Goal: Information Seeking & Learning: Learn about a topic

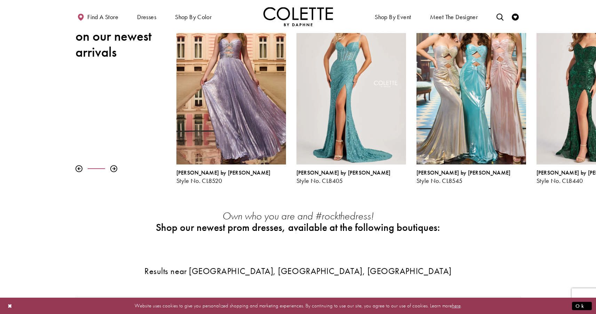
scroll to position [92, 0]
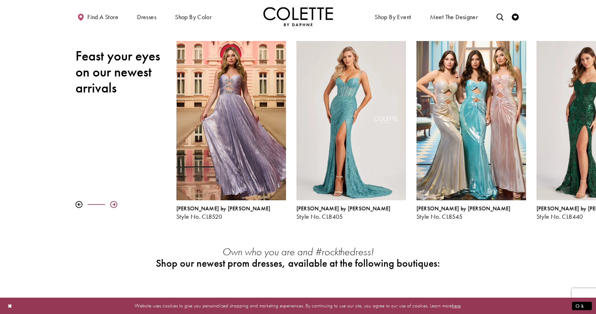
click at [112, 203] on div at bounding box center [113, 204] width 7 height 7
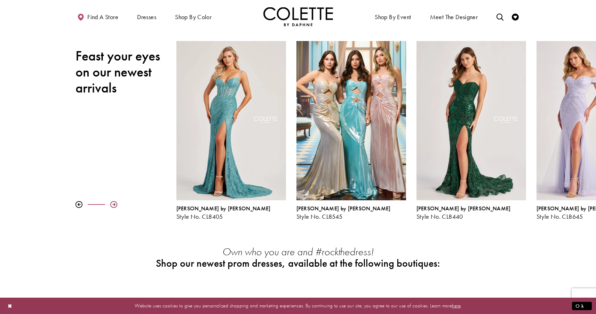
click at [112, 203] on div at bounding box center [113, 204] width 7 height 7
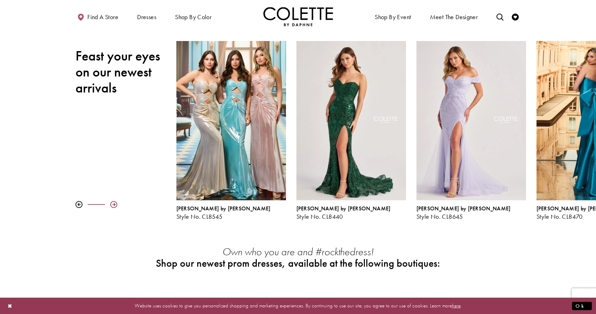
click at [112, 203] on div at bounding box center [113, 204] width 7 height 7
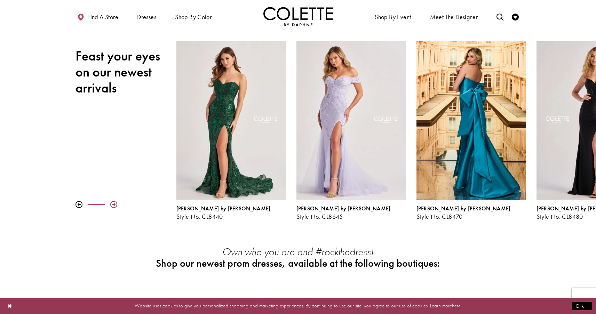
click at [112, 203] on div at bounding box center [113, 204] width 7 height 7
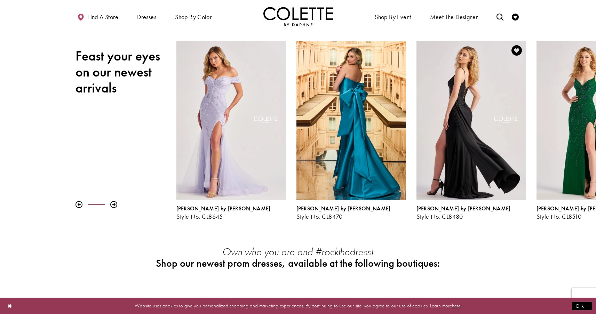
click at [482, 155] on div "Visit Colette by Daphne Style No. CL8480 Page" at bounding box center [471, 120] width 110 height 159
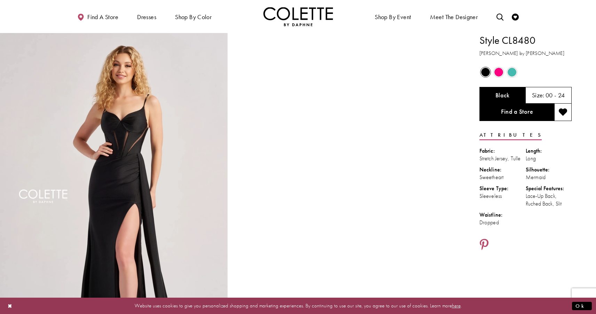
click at [513, 73] on span "Product color controls state depends on size chosen" at bounding box center [511, 72] width 9 height 9
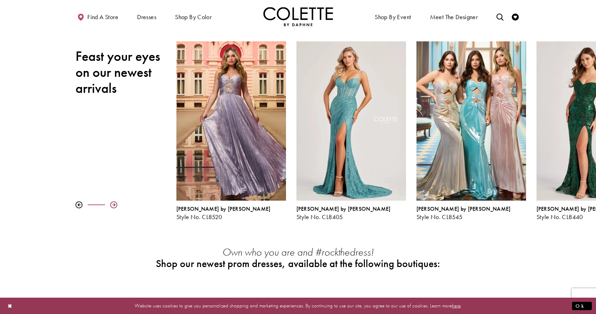
click at [116, 206] on div at bounding box center [113, 204] width 7 height 7
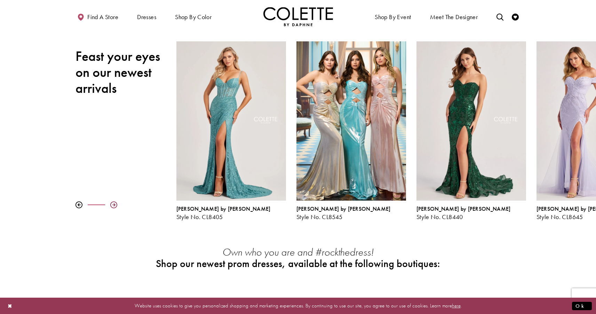
click at [116, 206] on div at bounding box center [113, 204] width 7 height 7
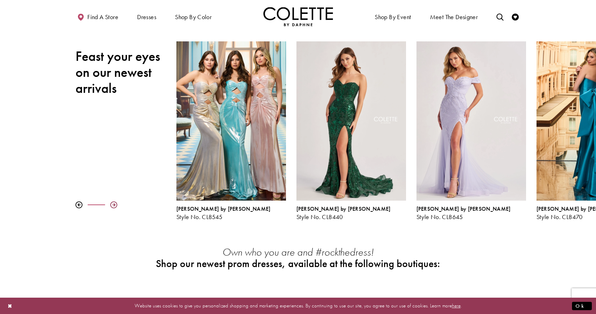
click at [116, 206] on div at bounding box center [113, 204] width 7 height 7
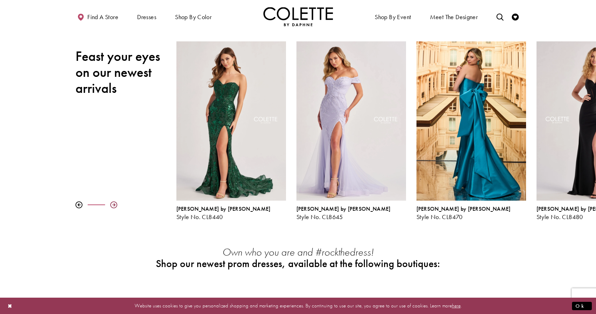
click at [116, 206] on div at bounding box center [113, 204] width 7 height 7
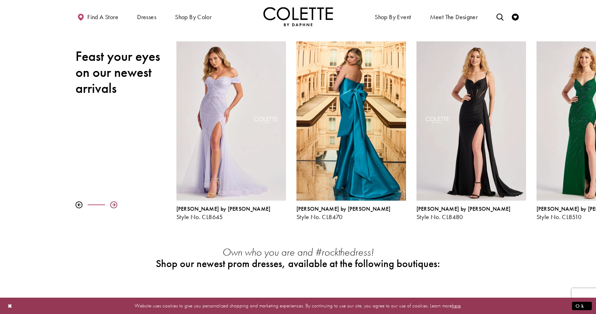
click at [116, 206] on div at bounding box center [113, 204] width 7 height 7
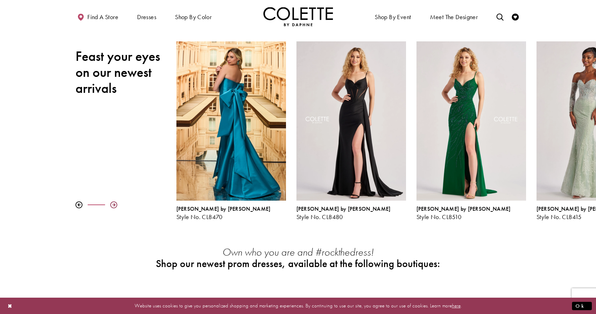
click at [116, 206] on div at bounding box center [113, 204] width 7 height 7
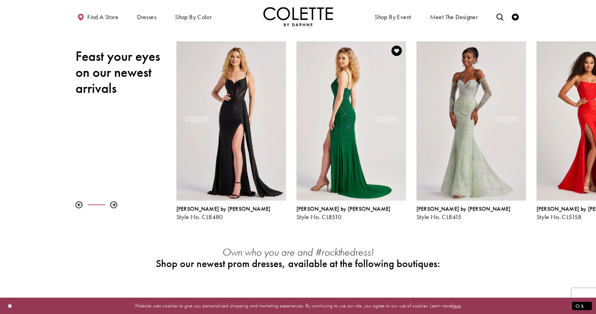
click at [359, 129] on div "Visit Colette by Daphne Style No. CL8510 Page" at bounding box center [351, 120] width 110 height 159
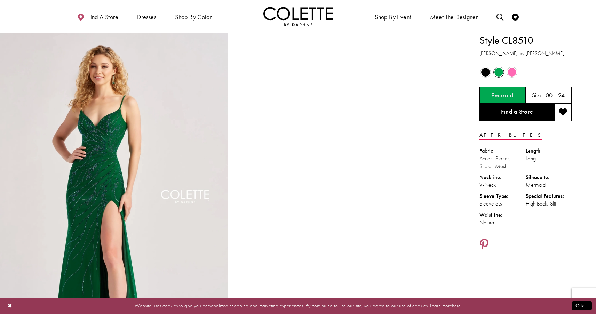
click at [515, 72] on span "Product color controls state depends on size chosen" at bounding box center [511, 72] width 9 height 9
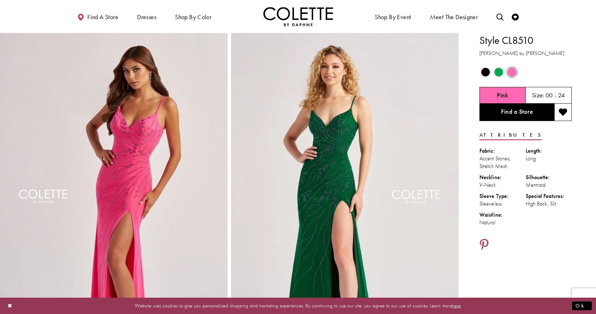
click at [486, 73] on span "Product color controls state depends on size chosen" at bounding box center [485, 72] width 9 height 9
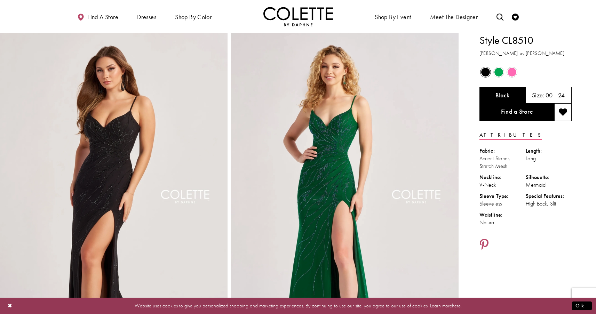
click at [499, 73] on span "Product color controls state depends on size chosen" at bounding box center [498, 72] width 9 height 9
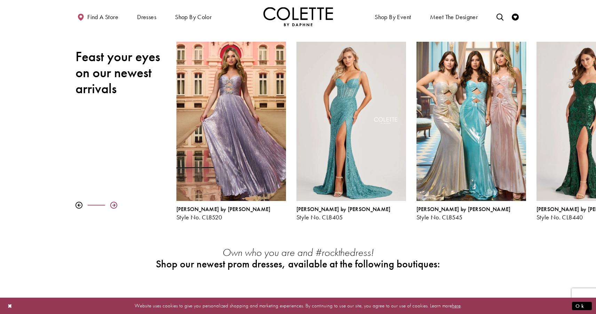
click at [114, 205] on div at bounding box center [113, 205] width 7 height 7
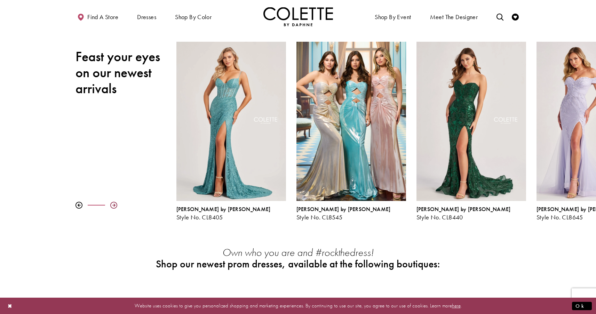
click at [114, 205] on div at bounding box center [113, 205] width 7 height 7
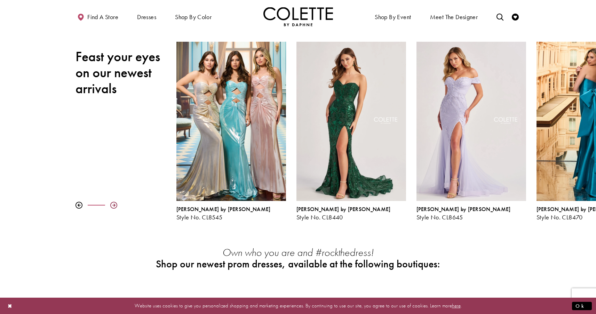
click at [114, 205] on div at bounding box center [113, 205] width 7 height 7
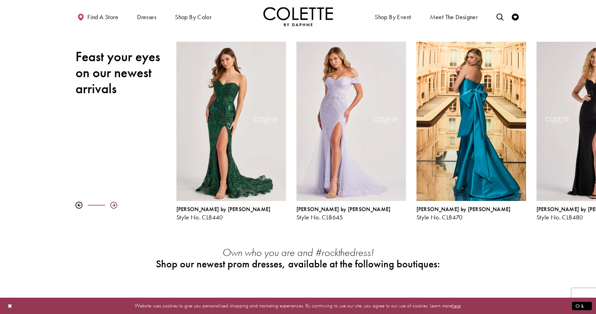
click at [114, 205] on div at bounding box center [113, 205] width 7 height 7
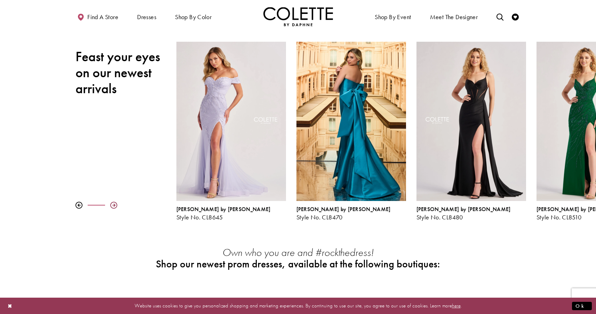
click at [114, 205] on div at bounding box center [113, 205] width 7 height 7
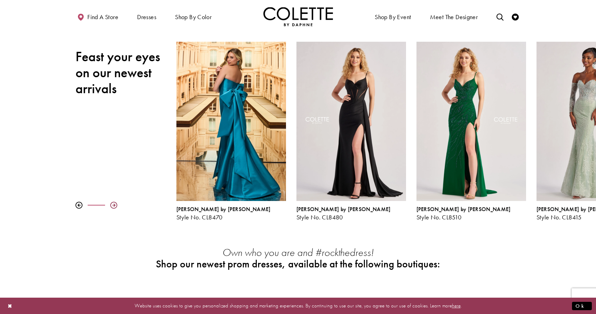
click at [114, 205] on div at bounding box center [113, 205] width 7 height 7
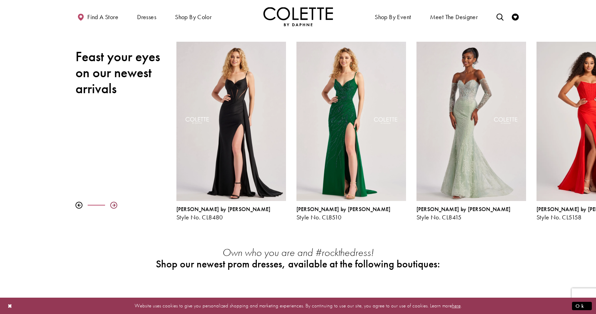
click at [114, 205] on div at bounding box center [113, 205] width 7 height 7
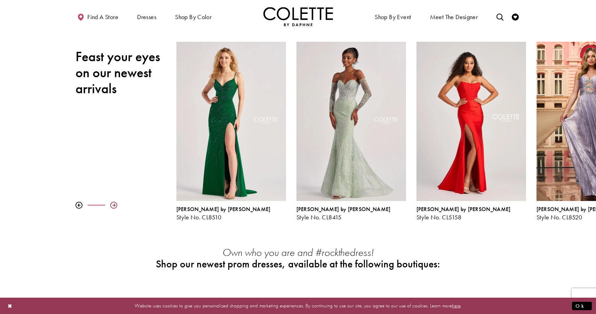
click at [114, 205] on div at bounding box center [113, 205] width 7 height 7
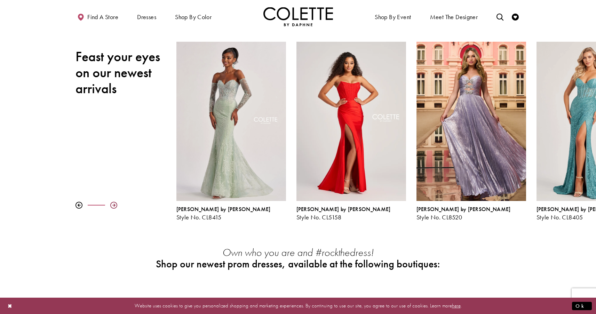
click at [114, 205] on div at bounding box center [113, 205] width 7 height 7
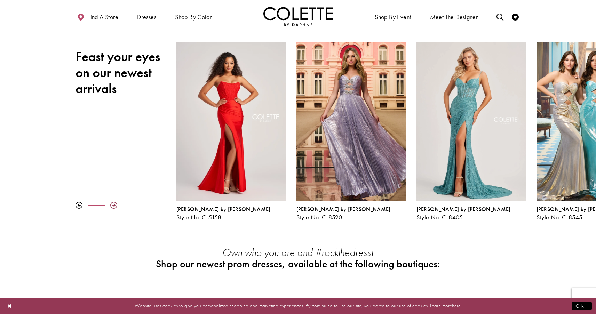
click at [114, 205] on div at bounding box center [113, 205] width 7 height 7
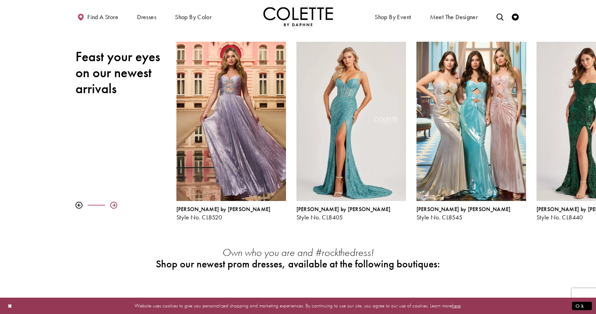
click at [114, 205] on div at bounding box center [113, 205] width 7 height 7
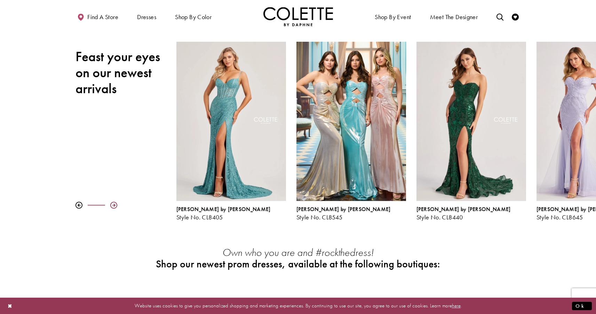
click at [114, 205] on div at bounding box center [113, 205] width 7 height 7
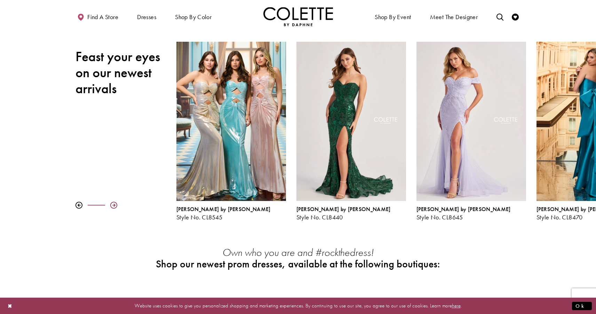
click at [114, 205] on div at bounding box center [113, 205] width 7 height 7
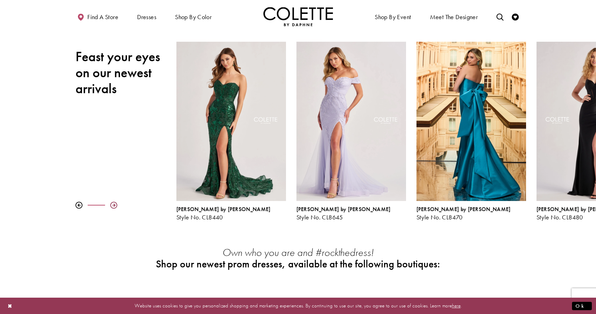
click at [114, 205] on div at bounding box center [113, 205] width 7 height 7
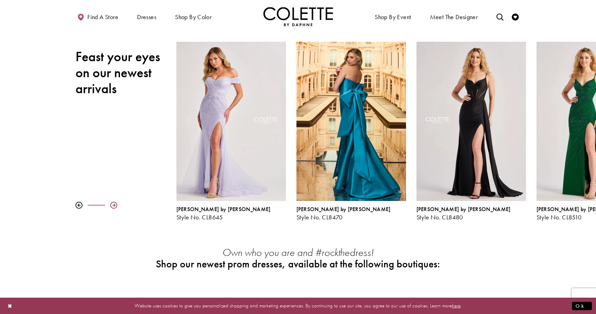
click at [114, 205] on div at bounding box center [113, 205] width 7 height 7
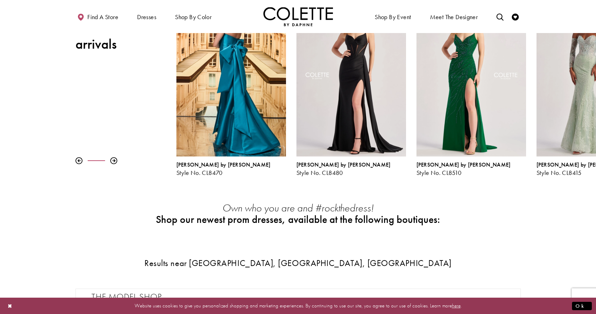
scroll to position [93, 0]
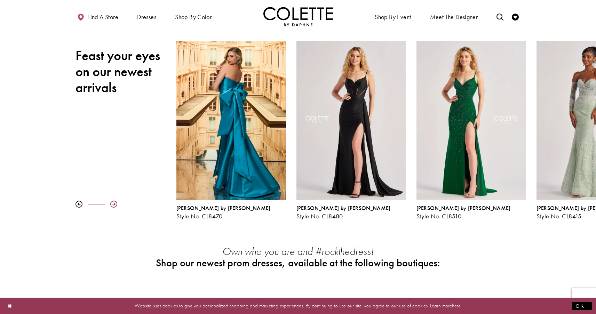
click at [114, 204] on div at bounding box center [113, 204] width 7 height 7
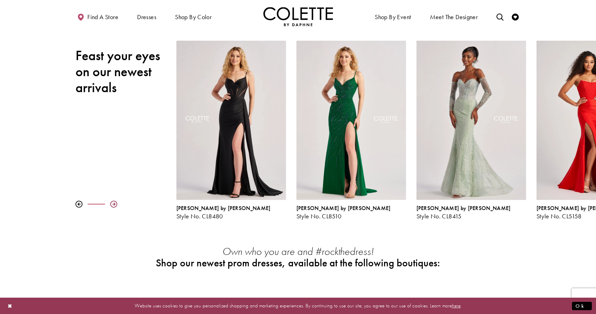
click at [114, 204] on div at bounding box center [113, 204] width 7 height 7
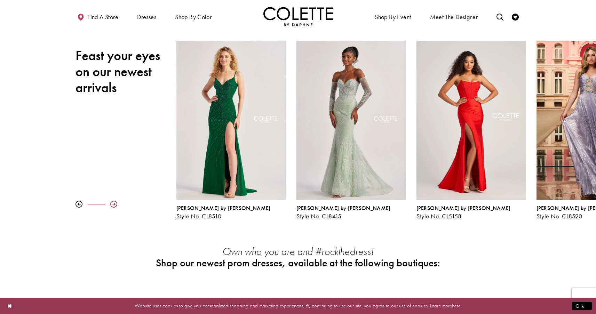
click at [114, 204] on div at bounding box center [113, 204] width 7 height 7
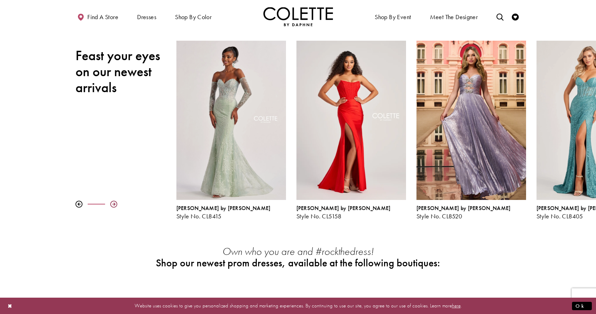
click at [114, 204] on div at bounding box center [113, 204] width 7 height 7
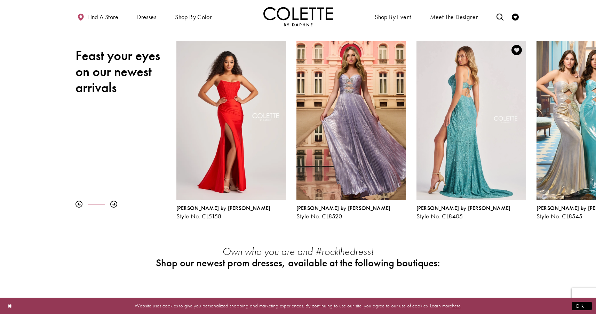
click at [462, 93] on div "Visit Colette by Daphne Style No. CL8405 Page" at bounding box center [471, 120] width 110 height 159
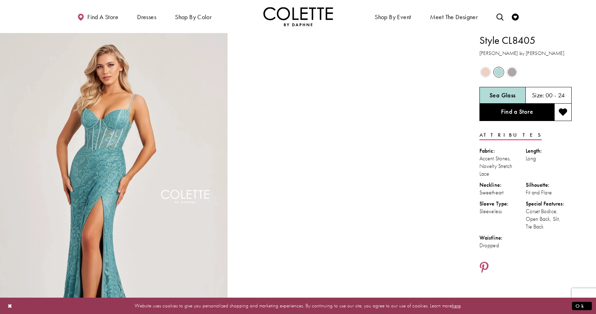
click at [484, 72] on span "Product color controls state depends on size chosen" at bounding box center [485, 72] width 9 height 9
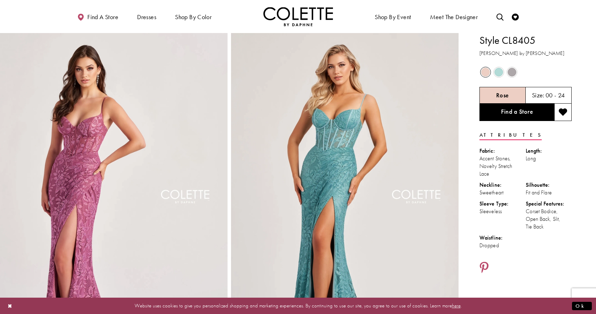
click at [512, 71] on span "Product color controls state depends on size chosen" at bounding box center [511, 72] width 9 height 9
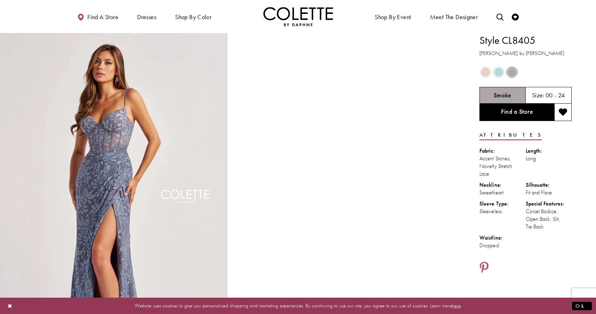
click at [501, 71] on span "Product color controls state depends on size chosen" at bounding box center [498, 72] width 9 height 9
